Goal: Task Accomplishment & Management: Complete application form

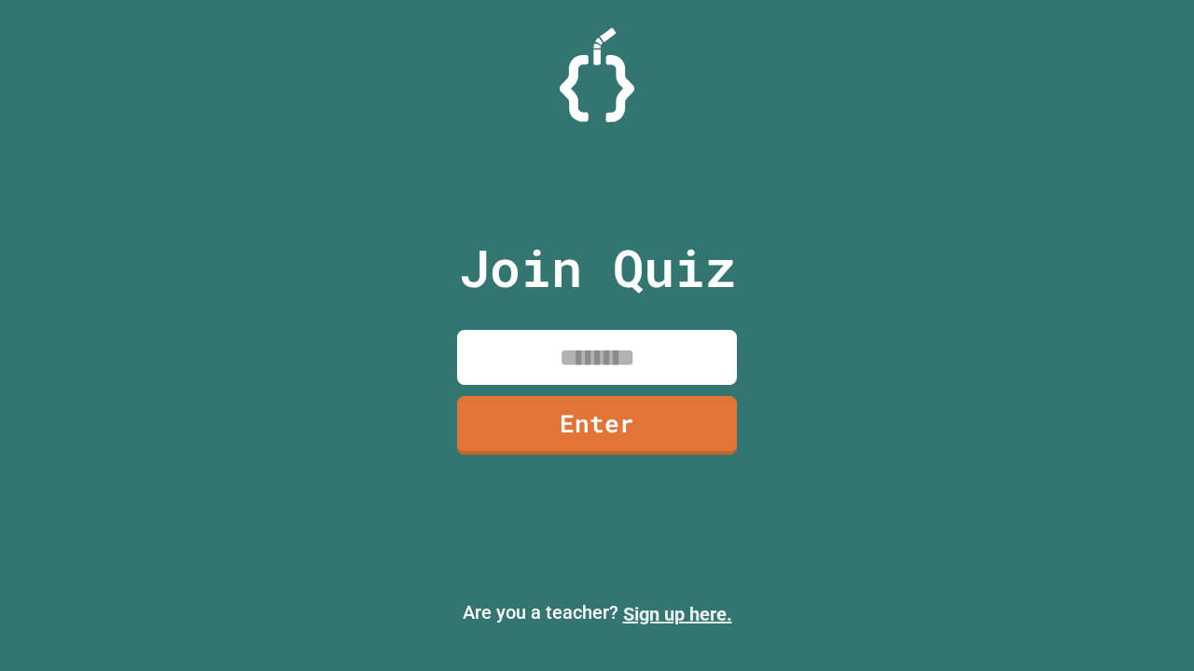
click at [677, 615] on link "Sign up here." at bounding box center [677, 614] width 109 height 22
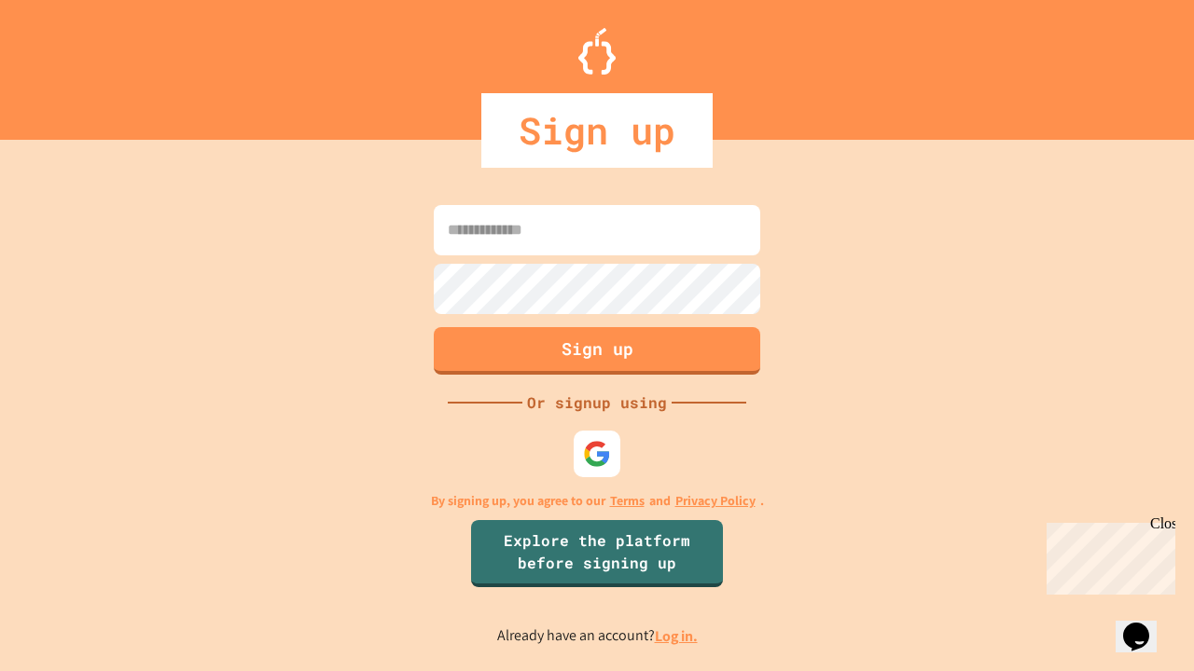
click at [677, 636] on link "Log in." at bounding box center [676, 637] width 43 height 20
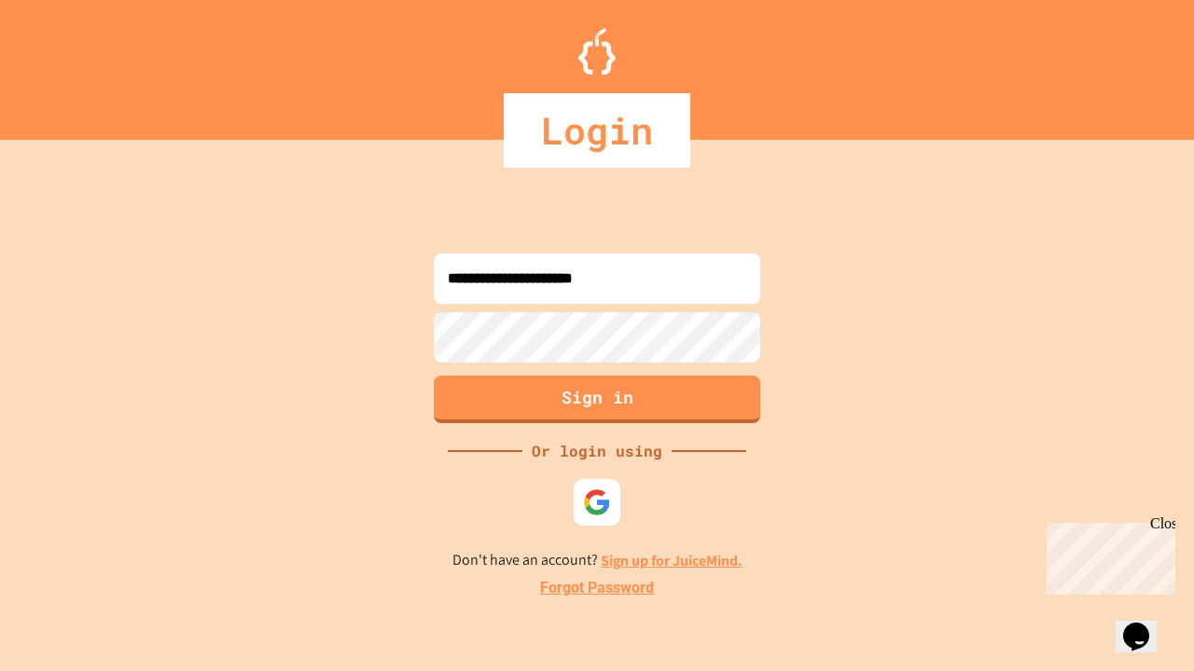
type input "**********"
